Goal: Task Accomplishment & Management: Manage account settings

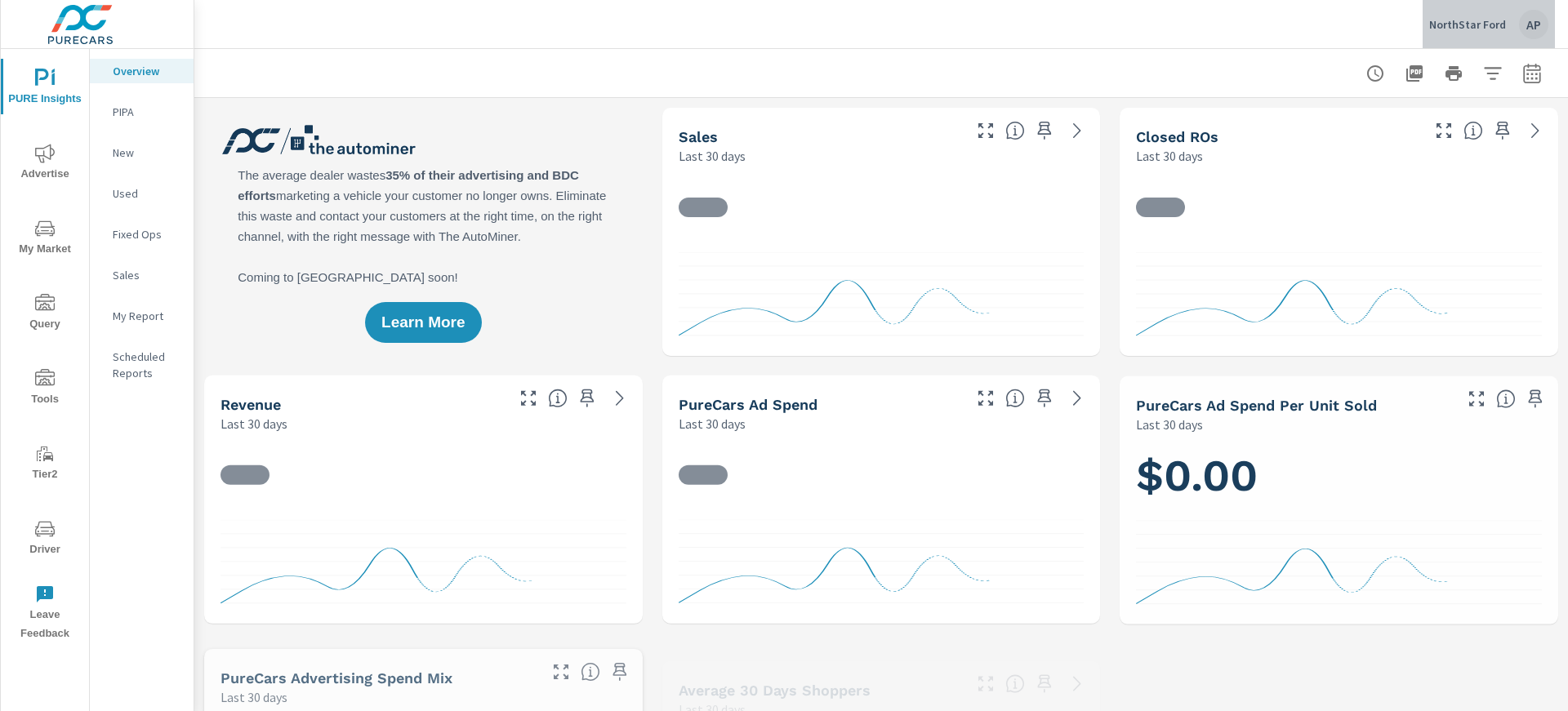
click at [1500, 27] on p "NorthStar Ford" at bounding box center [1467, 25] width 77 height 15
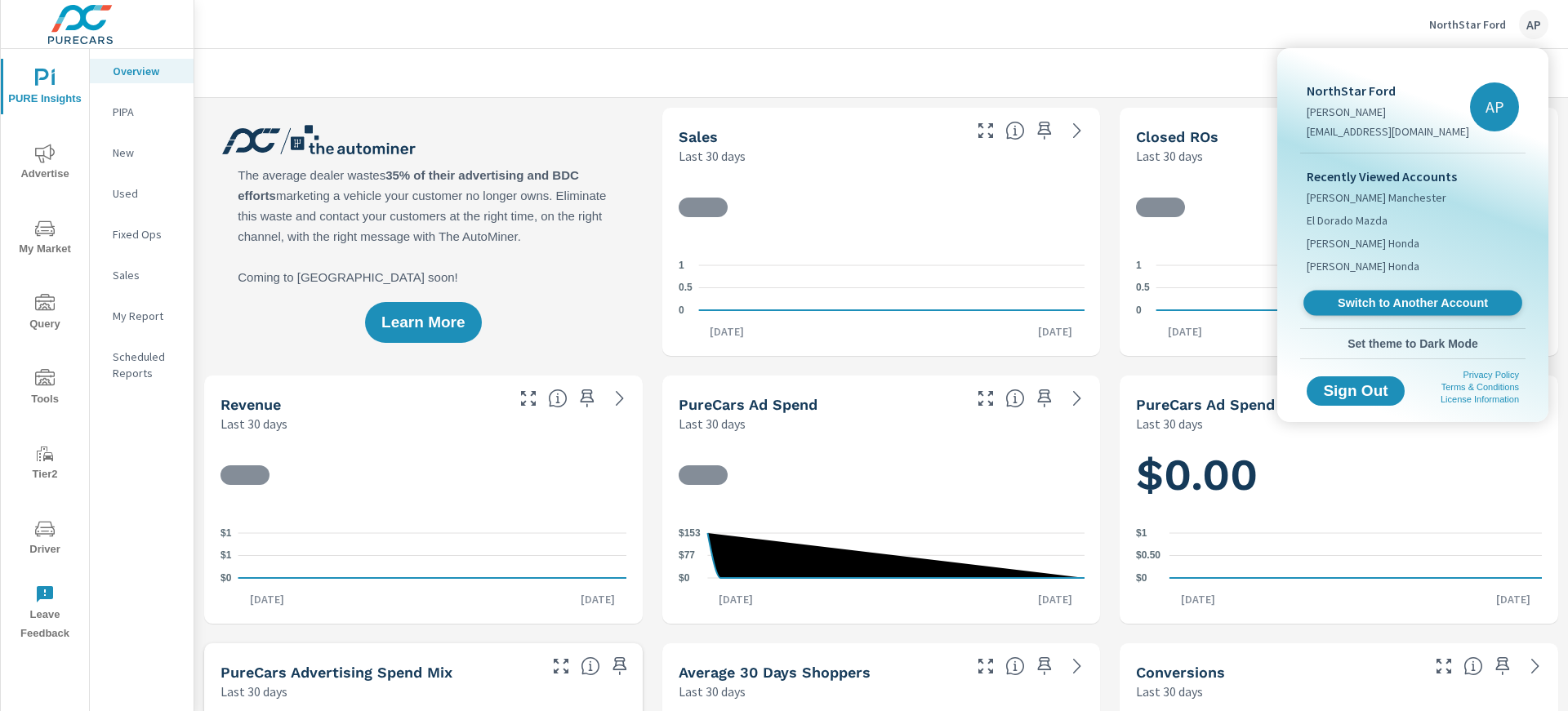
click at [1417, 308] on span "Switch to Another Account" at bounding box center [1412, 303] width 200 height 16
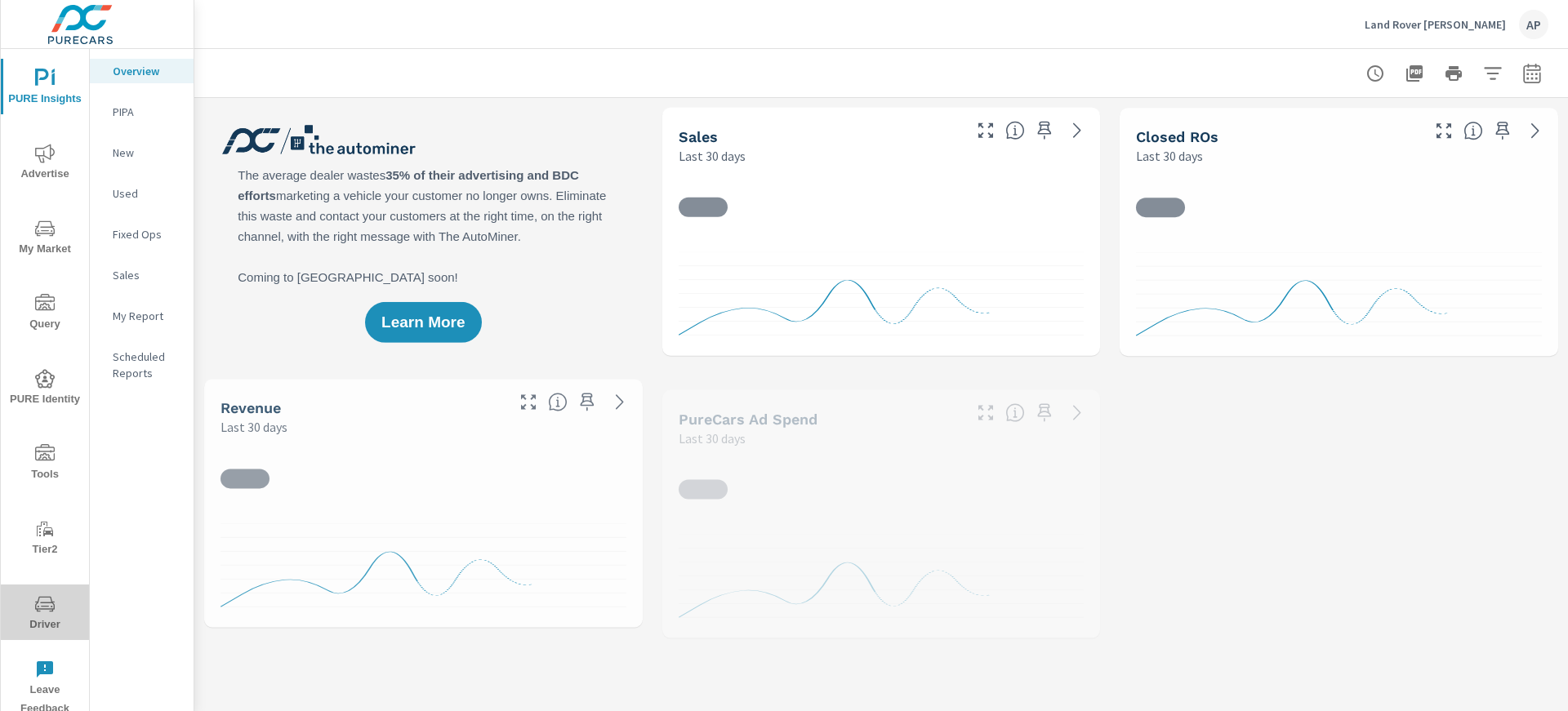
click at [51, 614] on span "Driver" at bounding box center [44, 614] width 79 height 40
